Goal: Information Seeking & Learning: Learn about a topic

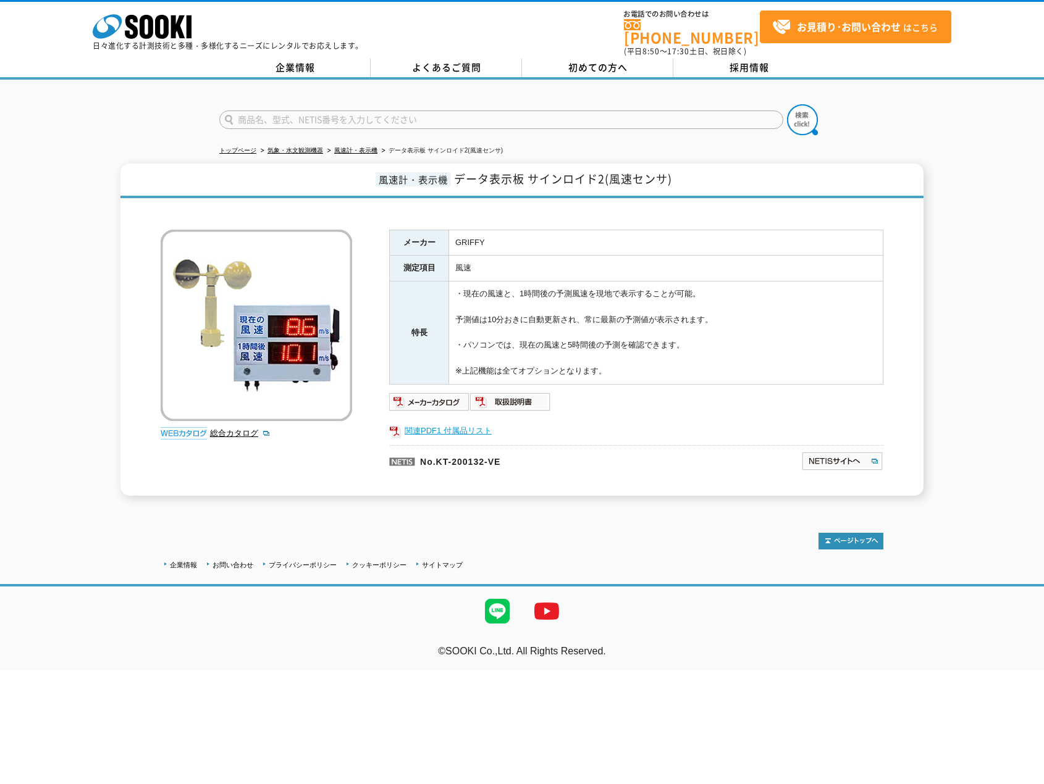
click at [456, 423] on link "関連PDF1 付属品リスト" at bounding box center [636, 431] width 494 height 16
click at [450, 394] on img at bounding box center [429, 402] width 81 height 20
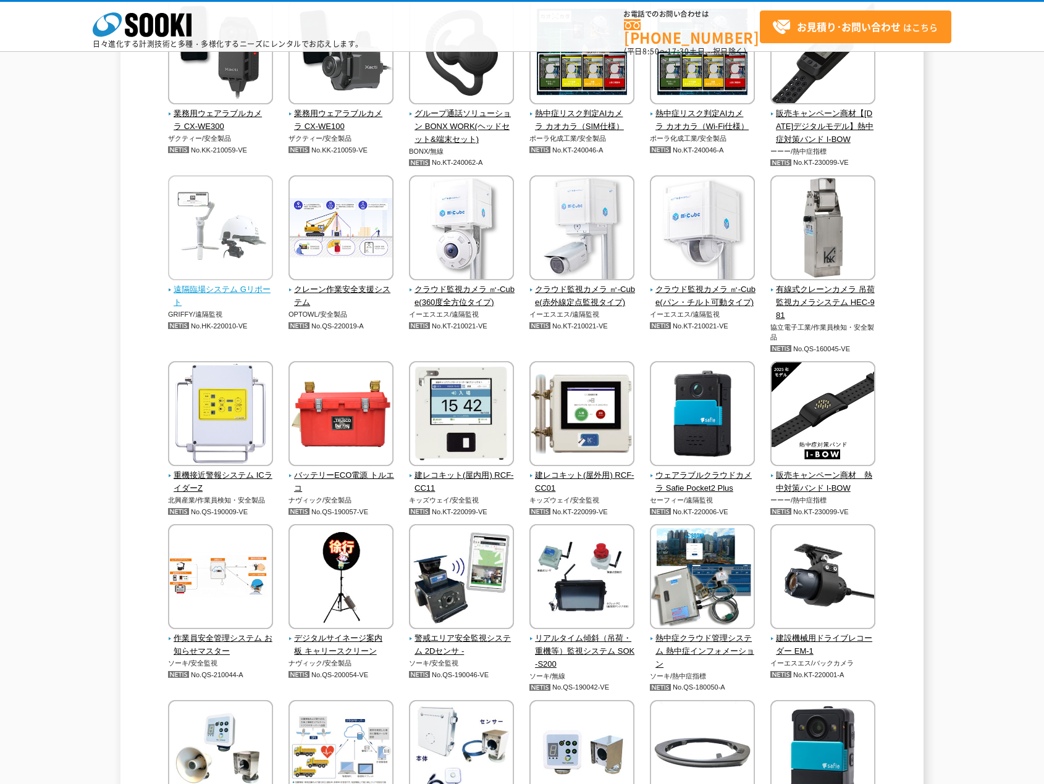
scroll to position [2161, 0]
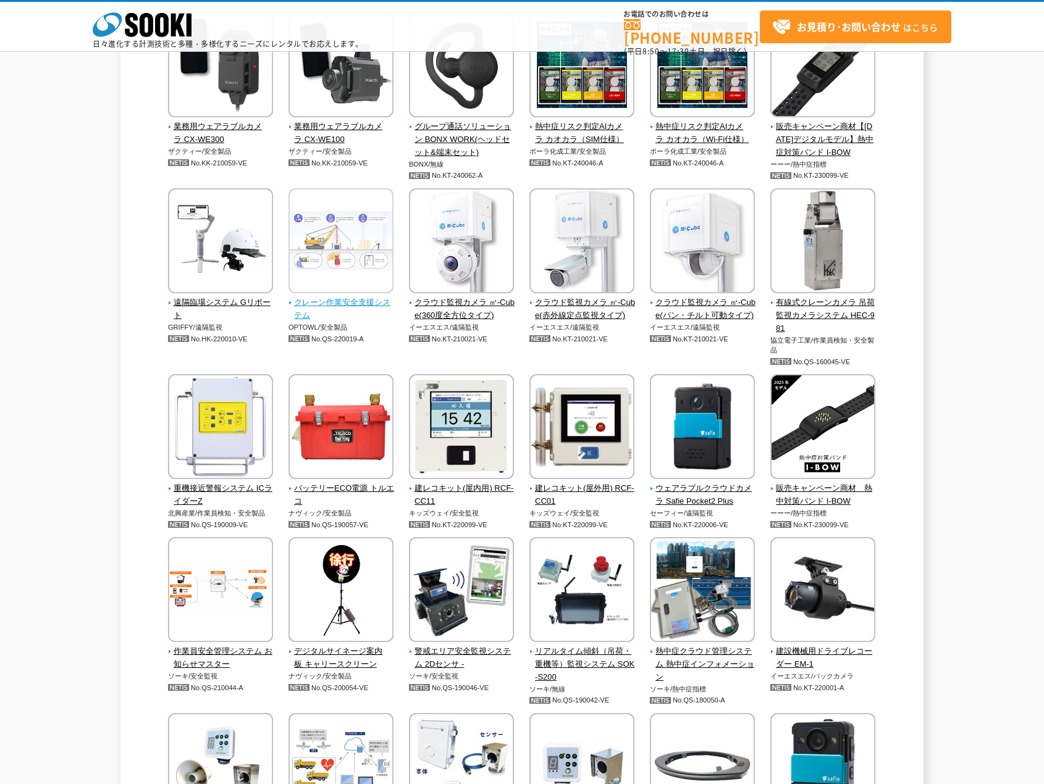
click at [328, 307] on span "クレーン作業安全支援システム" at bounding box center [341, 309] width 106 height 26
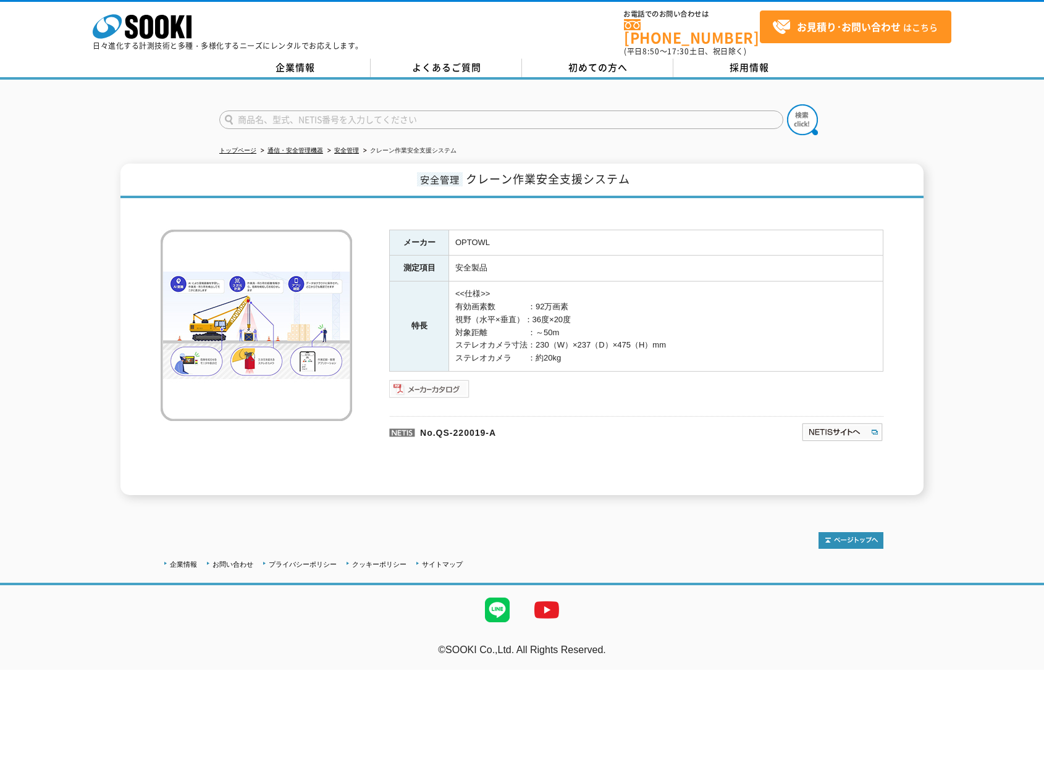
click at [405, 379] on img at bounding box center [429, 389] width 81 height 20
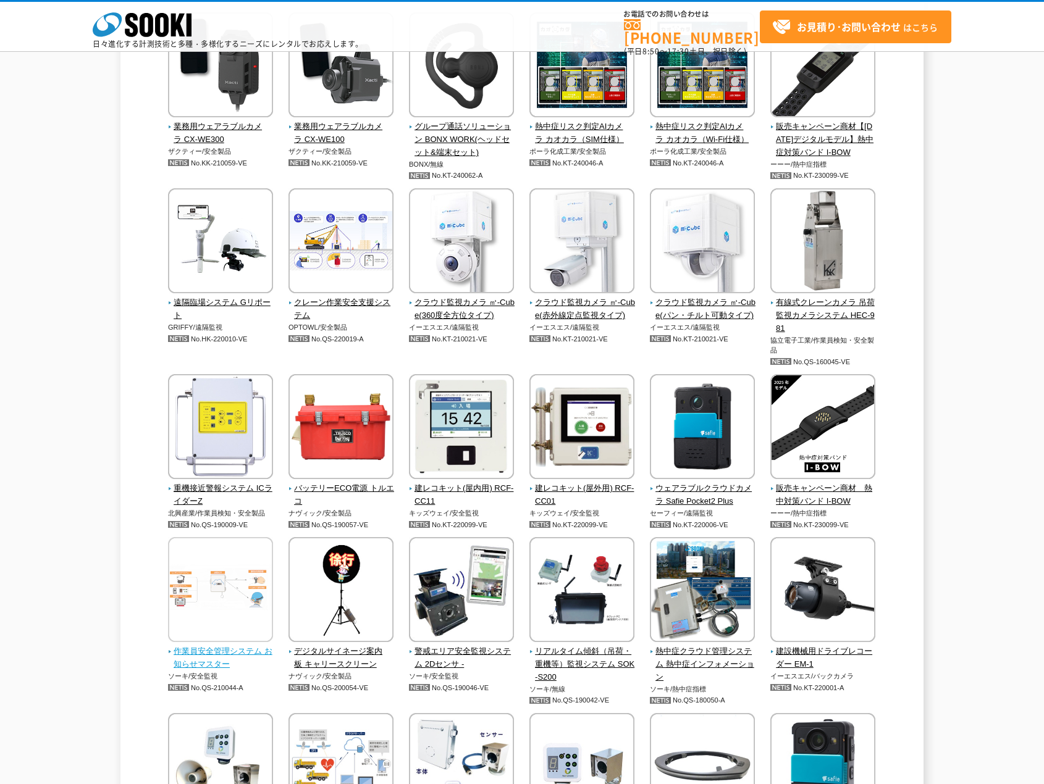
click at [219, 648] on span "作業員安全管理システム お知らせマスター" at bounding box center [221, 658] width 106 height 26
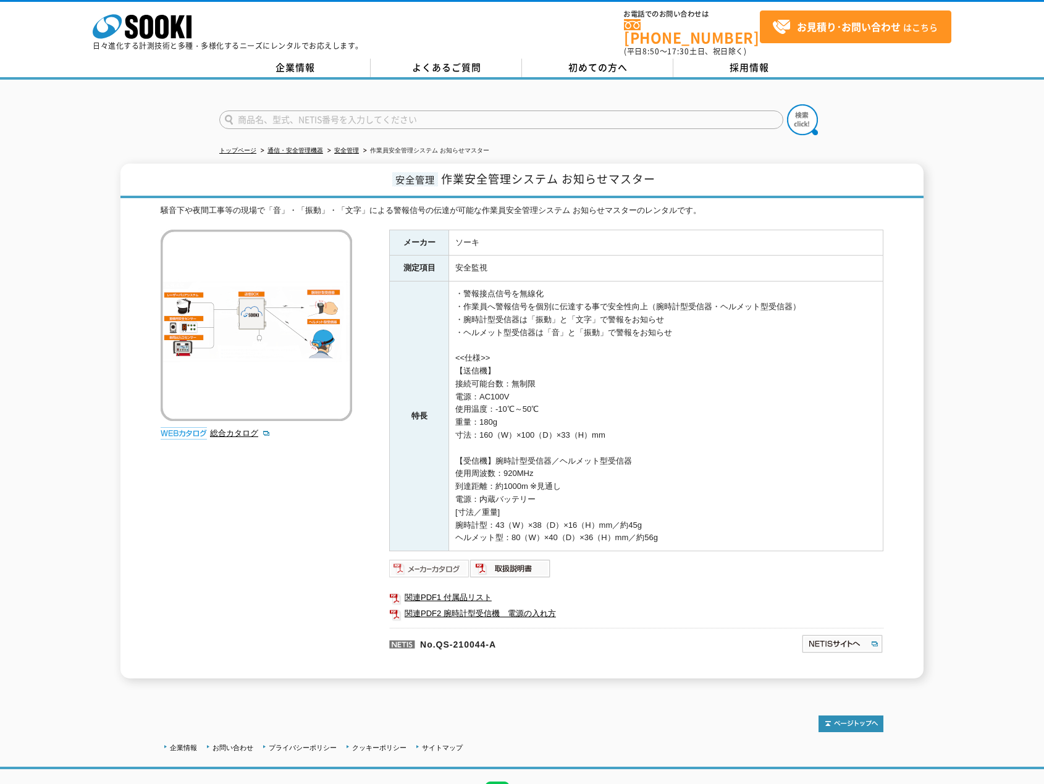
click at [446, 566] on img at bounding box center [429, 569] width 81 height 20
